Goal: Task Accomplishment & Management: Use online tool/utility

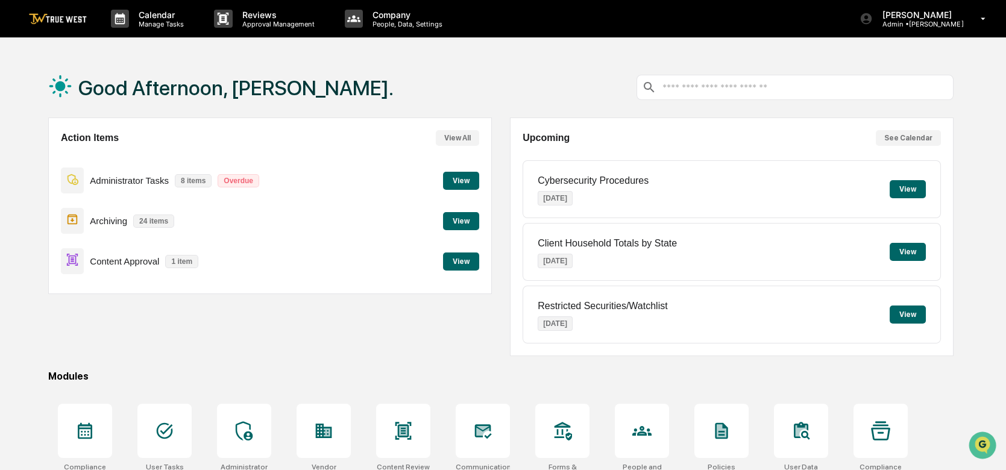
click at [461, 262] on button "View" at bounding box center [461, 261] width 36 height 18
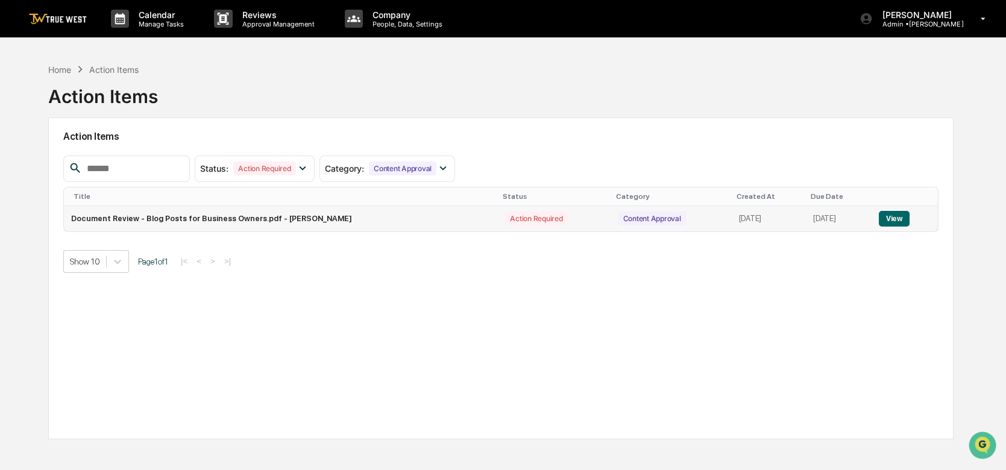
click at [887, 213] on button "View" at bounding box center [893, 219] width 31 height 16
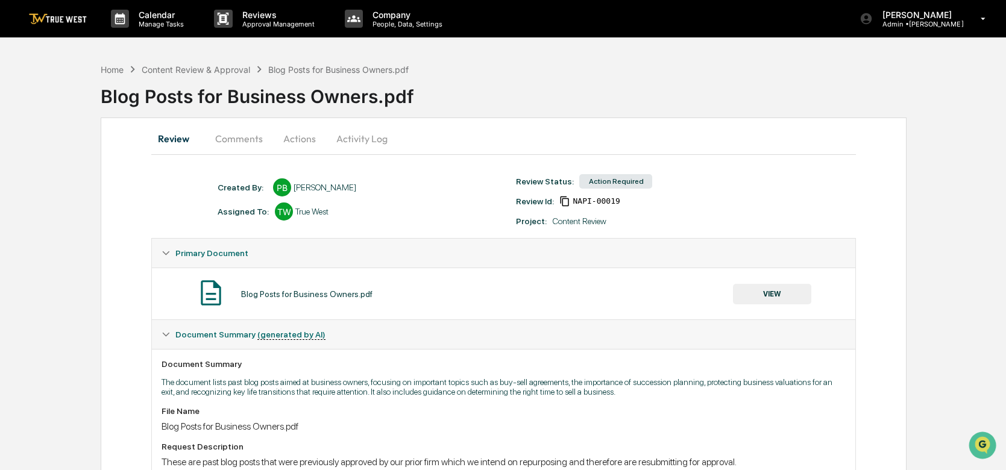
click at [772, 290] on button "VIEW" at bounding box center [772, 294] width 78 height 20
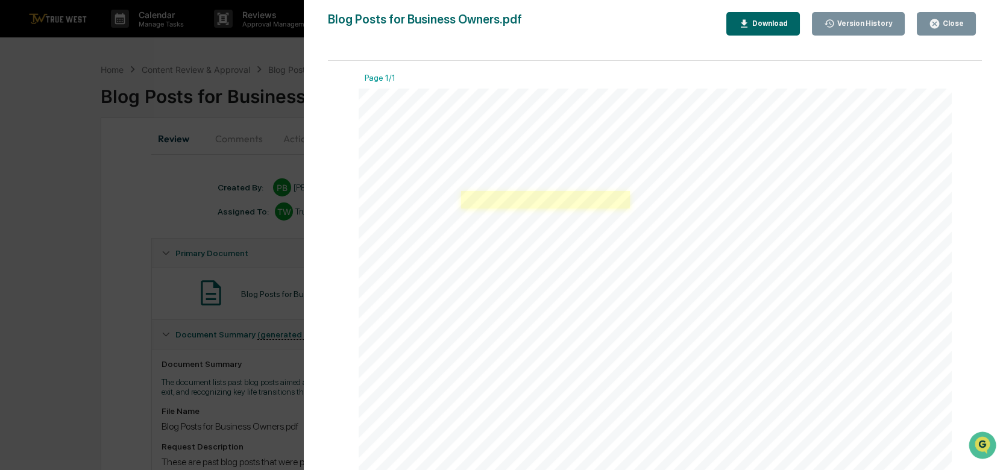
click at [545, 196] on link at bounding box center [545, 199] width 169 height 17
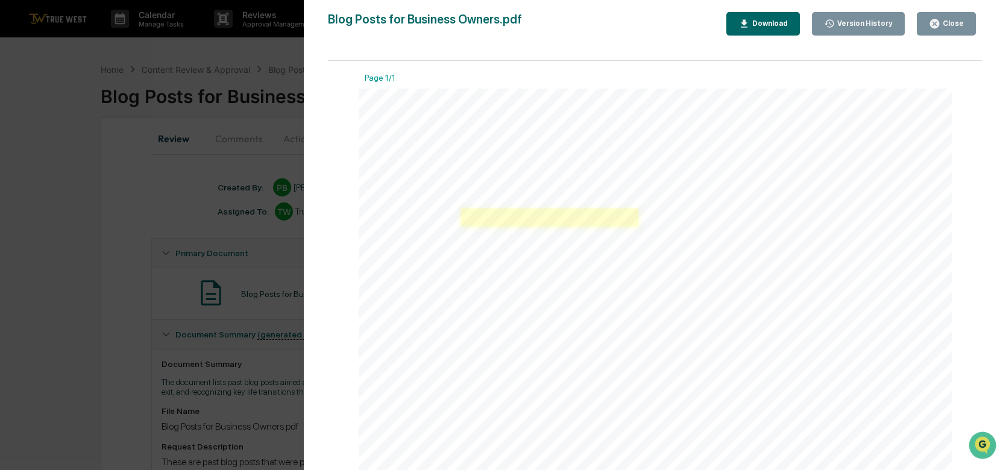
click at [530, 220] on link at bounding box center [549, 216] width 177 height 17
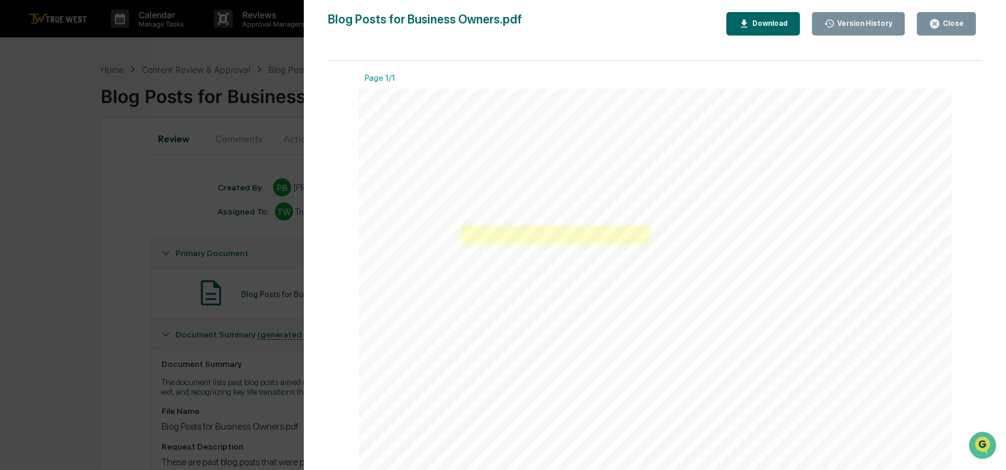
click at [583, 233] on link at bounding box center [555, 234] width 189 height 17
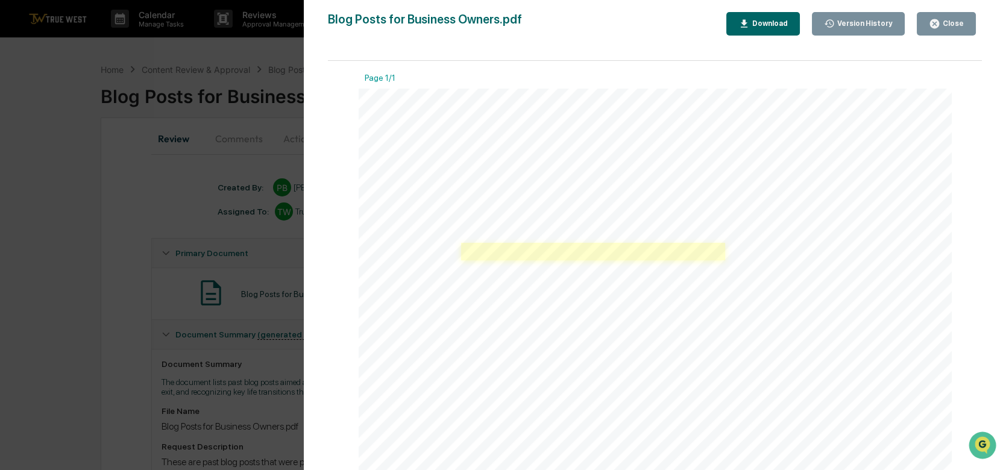
click at [583, 249] on link at bounding box center [593, 251] width 264 height 17
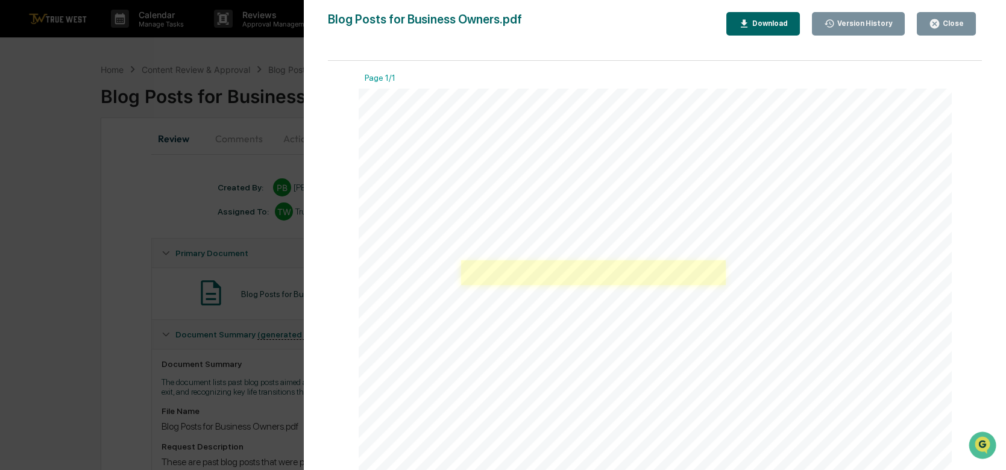
click at [598, 271] on link at bounding box center [593, 272] width 264 height 25
